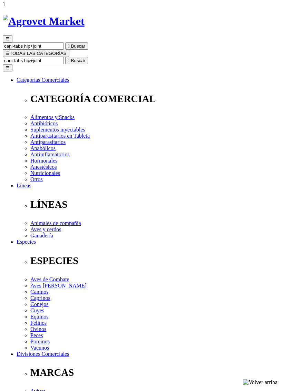
scroll to position [36, 0]
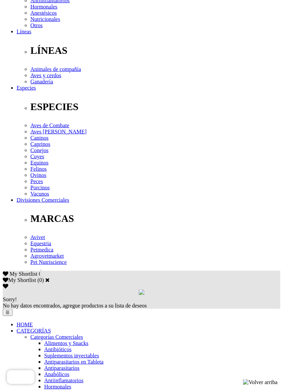
scroll to position [183, 0]
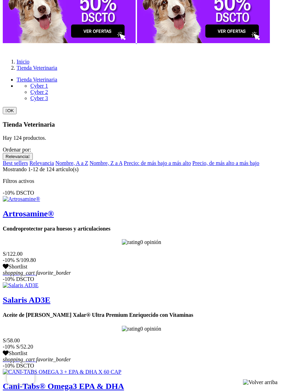
scroll to position [659, 0]
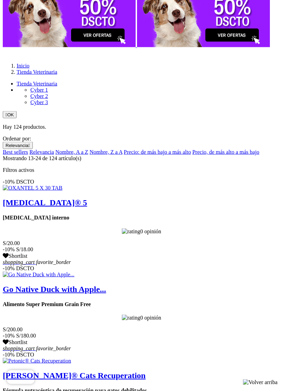
scroll to position [659, 0]
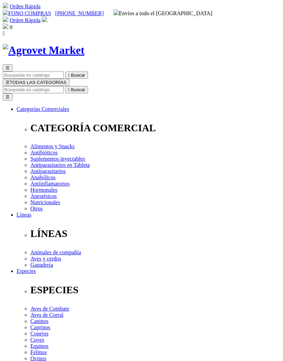
scroll to position [0, 0]
click at [10, 80] on span "☰" at bounding box center [8, 82] width 4 height 5
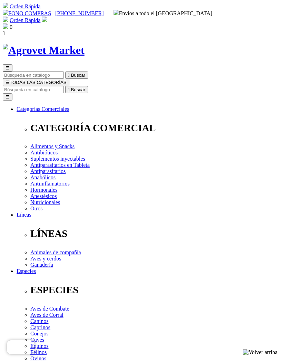
checkbox input "true"
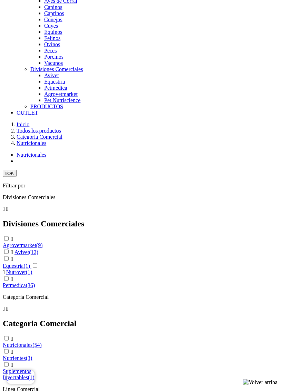
scroll to position [645, 0]
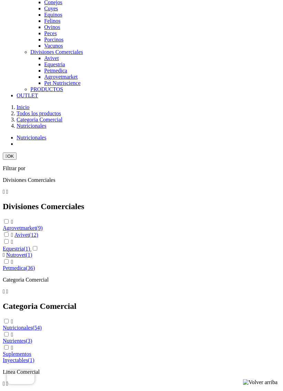
scroll to position [704, 0]
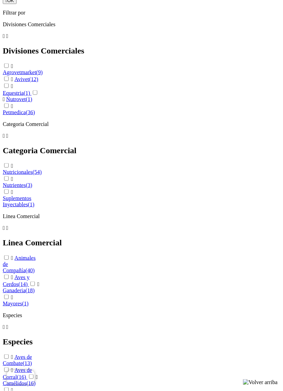
scroll to position [866, 0]
